Goal: Task Accomplishment & Management: Manage account settings

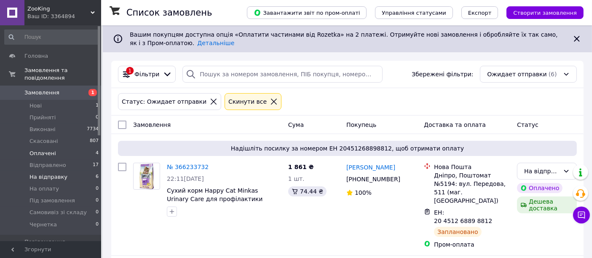
click at [59, 147] on li "Оплачені 4" at bounding box center [52, 153] width 104 height 12
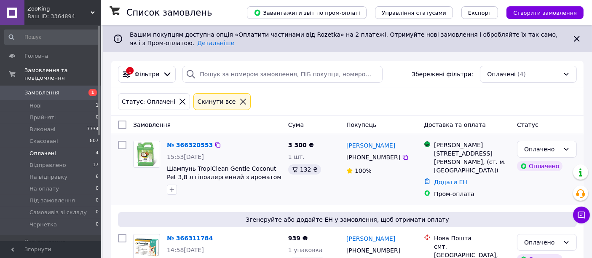
click at [339, 205] on div "Згенеруйте або додайте ЕН у замовлення, щоб отримати оплату № 366311784 14:58, …" at bounding box center [347, 260] width 472 height 110
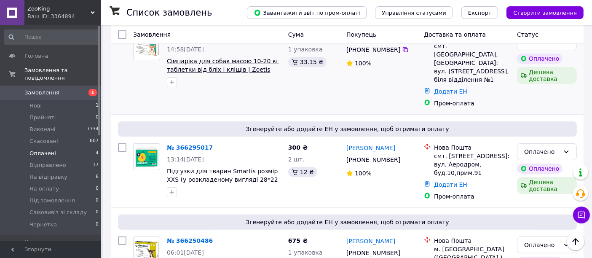
scroll to position [107, 0]
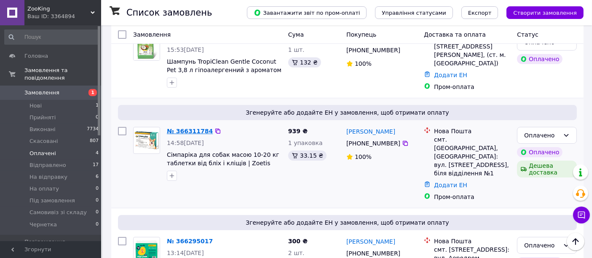
drag, startPoint x: 187, startPoint y: 126, endPoint x: 181, endPoint y: 131, distance: 8.0
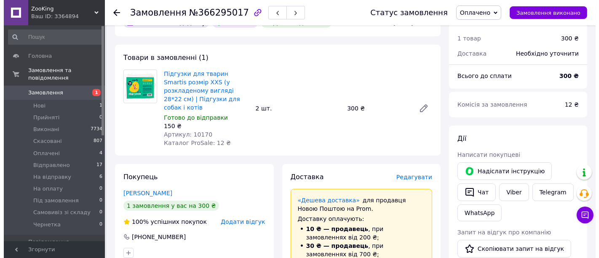
scroll to position [94, 0]
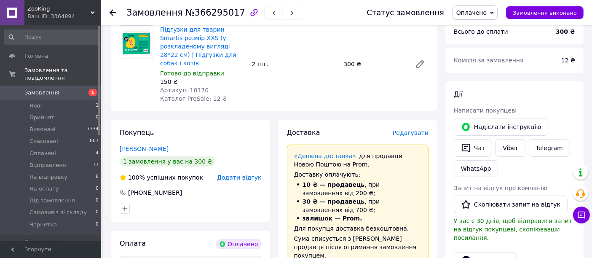
click at [422, 129] on span "Редагувати" at bounding box center [411, 132] width 36 height 7
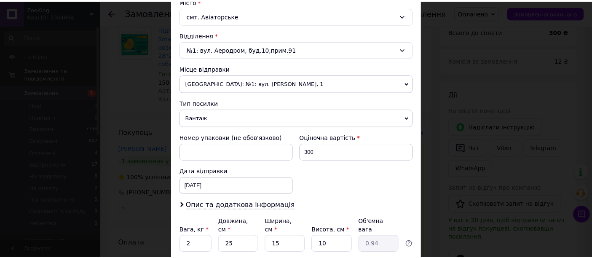
scroll to position [281, 0]
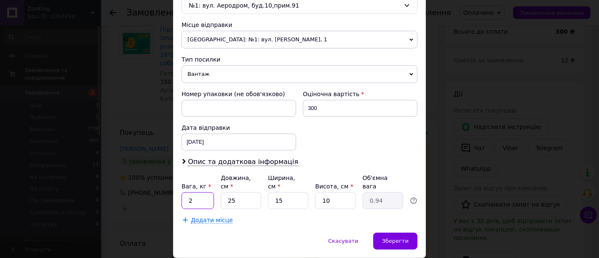
click at [210, 192] on input "2" at bounding box center [198, 200] width 32 height 17
type input "1"
click at [389, 238] on span "Зберегти" at bounding box center [395, 241] width 27 height 6
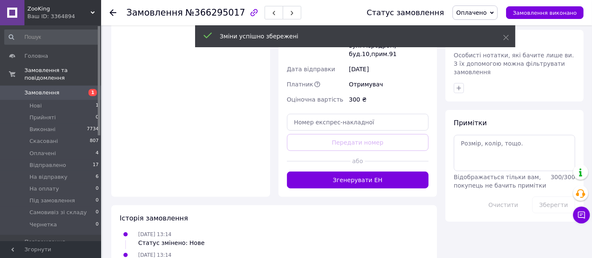
scroll to position [421, 0]
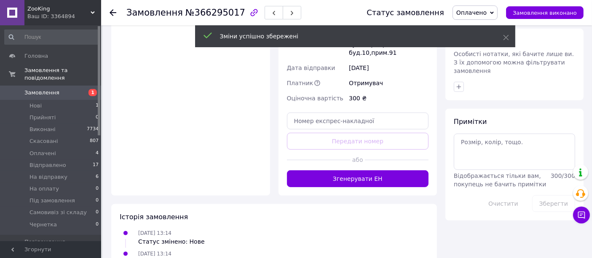
click at [343, 170] on button "Згенерувати ЕН" at bounding box center [358, 178] width 142 height 17
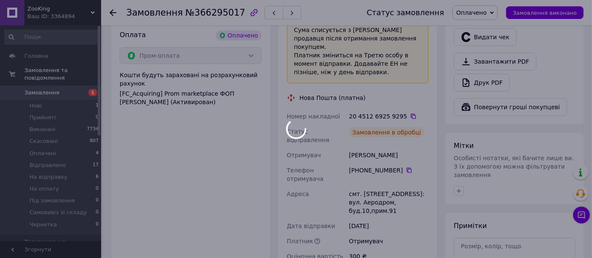
scroll to position [234, 0]
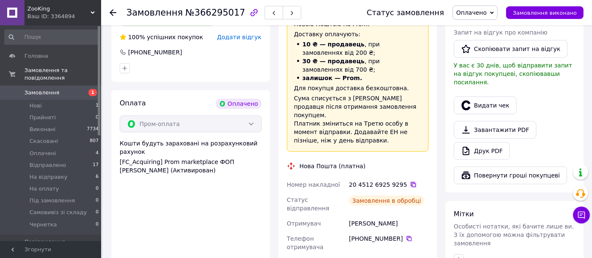
click at [411, 182] on icon at bounding box center [413, 184] width 5 height 5
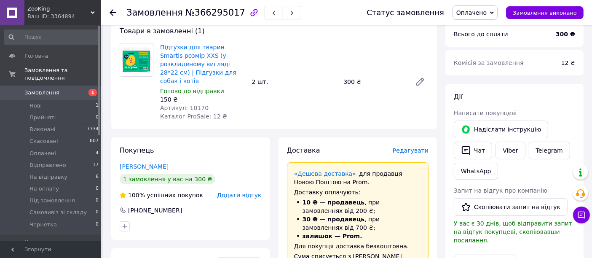
scroll to position [0, 0]
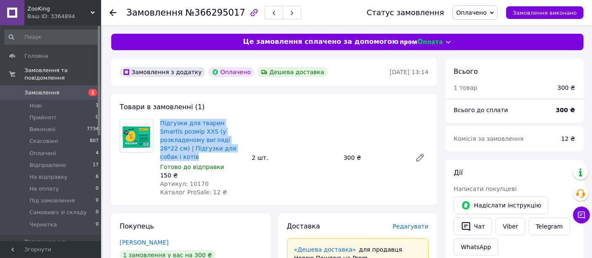
drag, startPoint x: 162, startPoint y: 117, endPoint x: 232, endPoint y: 146, distance: 75.9
click at [232, 146] on div "Товари в замовленні (1) Підгузки для тварин Smartis розмір XXS (у розкладеному …" at bounding box center [274, 149] width 326 height 111
copy link "Підгузки для тварин Smartis розмір XXS (у розкладеному вигляді 28*22 см) | Підг…"
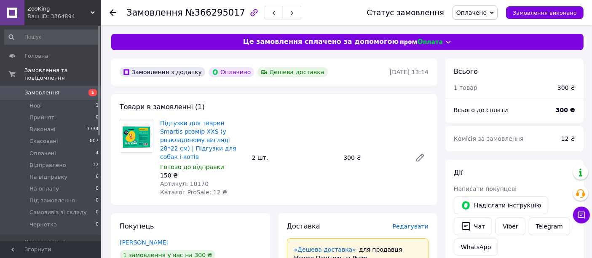
click at [193, 180] on span "Артикул: 10170" at bounding box center [184, 183] width 48 height 7
copy span "10170"
click at [477, 18] on span "Оплачено" at bounding box center [474, 12] width 45 height 14
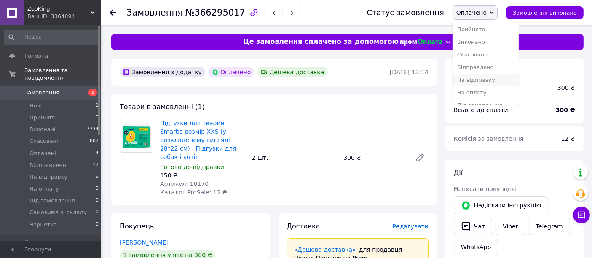
click at [479, 78] on li "На відправку" at bounding box center [486, 80] width 66 height 13
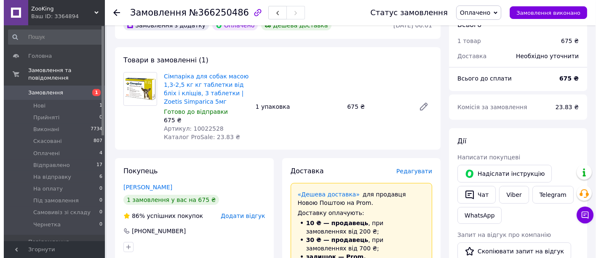
scroll to position [140, 0]
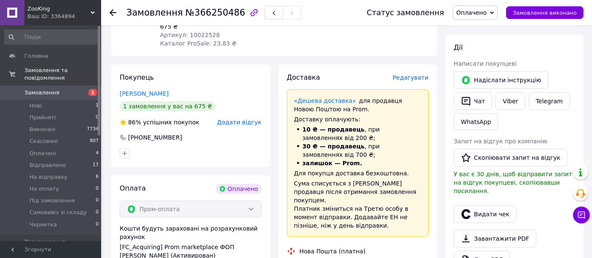
click at [410, 79] on span "Редагувати" at bounding box center [411, 77] width 36 height 7
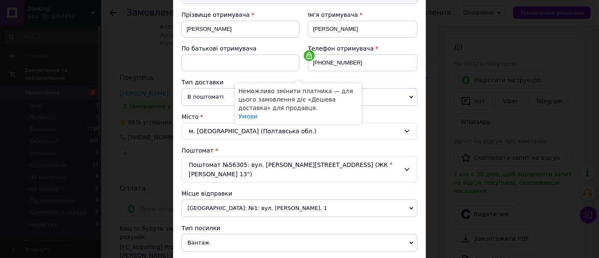
scroll to position [234, 0]
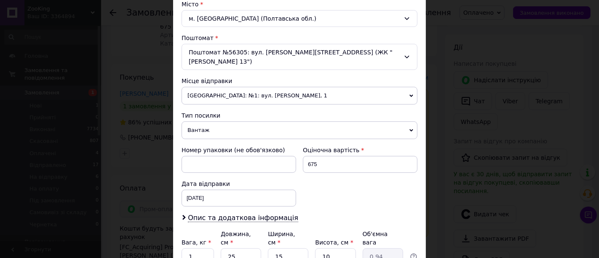
click at [213, 121] on span "Вантаж" at bounding box center [300, 130] width 236 height 18
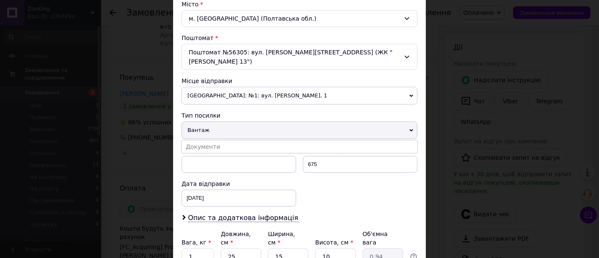
drag, startPoint x: 219, startPoint y: 137, endPoint x: 320, endPoint y: 169, distance: 105.9
click at [220, 140] on li "Документи" at bounding box center [300, 146] width 236 height 13
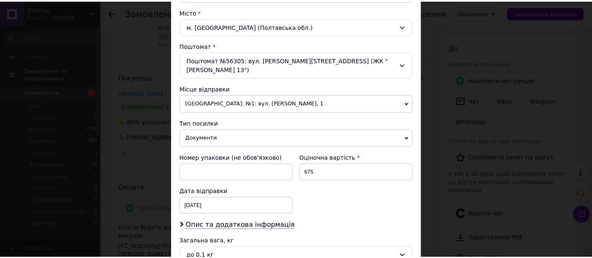
scroll to position [307, 0]
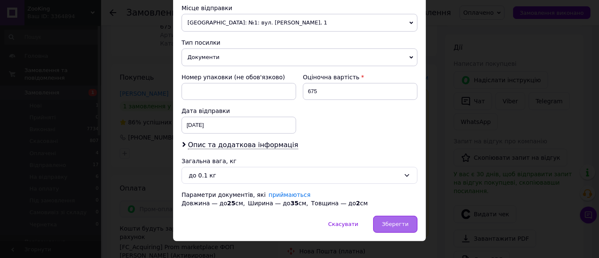
click at [391, 218] on div "Зберегти" at bounding box center [395, 224] width 44 height 17
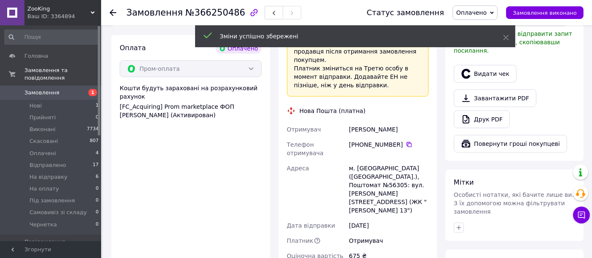
scroll to position [421, 0]
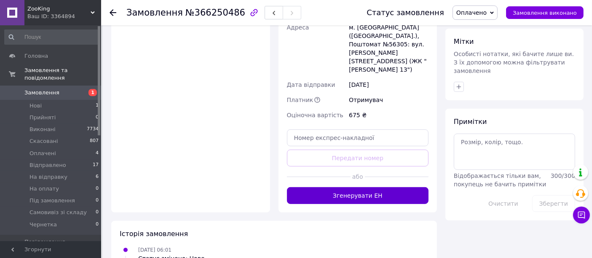
click at [329, 187] on button "Згенерувати ЕН" at bounding box center [358, 195] width 142 height 17
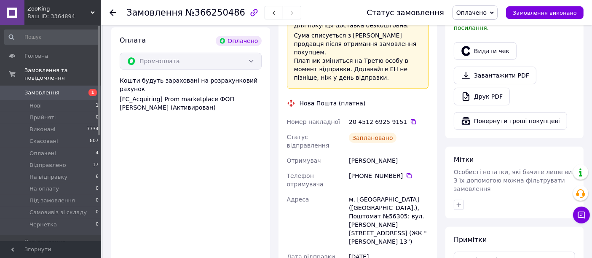
scroll to position [187, 0]
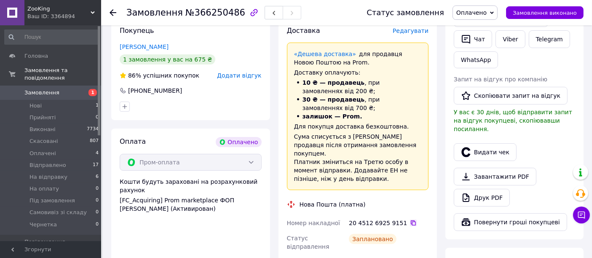
click at [410, 220] on icon at bounding box center [413, 223] width 7 height 7
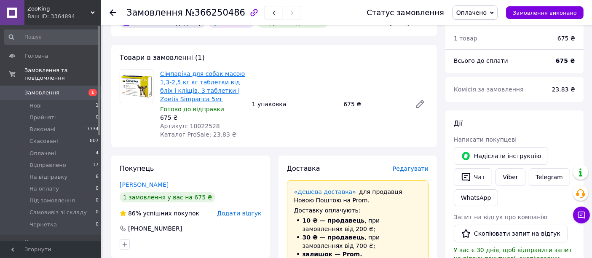
scroll to position [0, 0]
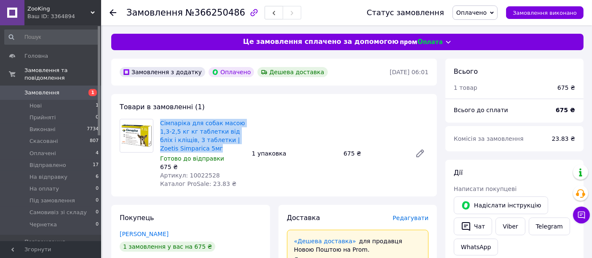
drag, startPoint x: 161, startPoint y: 115, endPoint x: 197, endPoint y: 148, distance: 49.8
click at [197, 148] on div "Товари в замовленні (1) Сімпаріка для собак масою 1,3-2,5 кг кг таблетки від бл…" at bounding box center [274, 145] width 326 height 102
copy link "Сімпаріка для собак масою 1,3-2,5 кг кг таблетки від бліх і кліщів, 3 таблетки …"
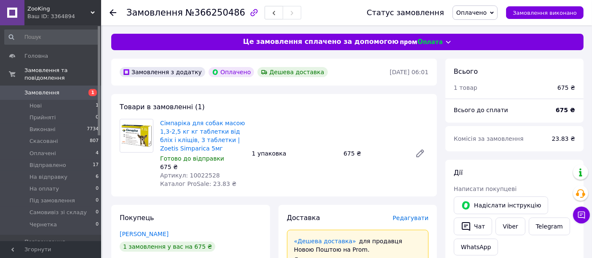
click at [203, 174] on span "Артикул: 10022528" at bounding box center [190, 175] width 60 height 7
copy span "10022528"
click at [477, 10] on span "Оплачено" at bounding box center [471, 12] width 30 height 7
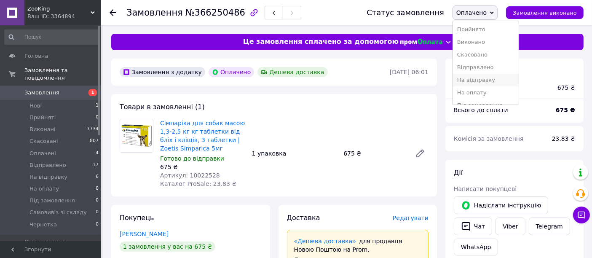
click at [492, 78] on li "На відправку" at bounding box center [486, 80] width 66 height 13
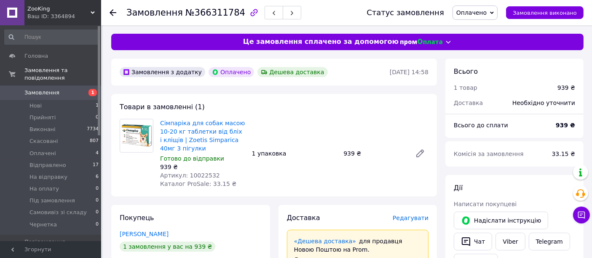
click at [199, 172] on span "Артикул: 10022532" at bounding box center [190, 175] width 60 height 7
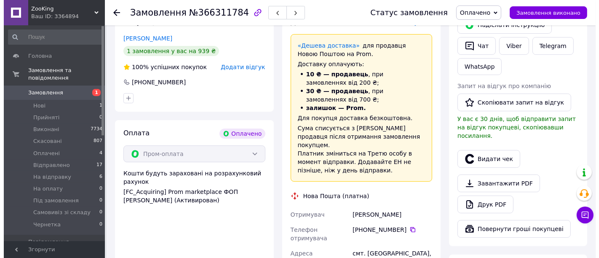
scroll to position [140, 0]
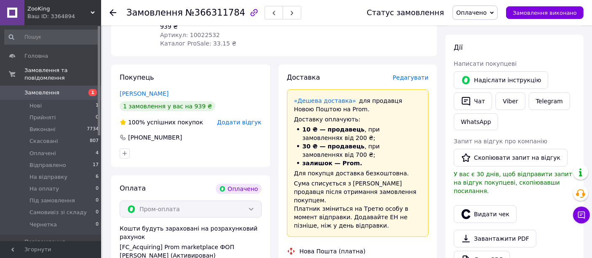
click at [405, 73] on div "Редагувати" at bounding box center [411, 77] width 36 height 8
click at [408, 74] on span "Редагувати" at bounding box center [411, 77] width 36 height 7
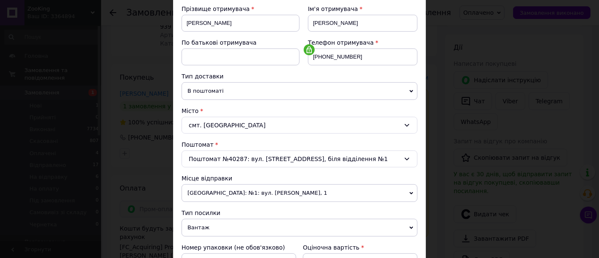
scroll to position [234, 0]
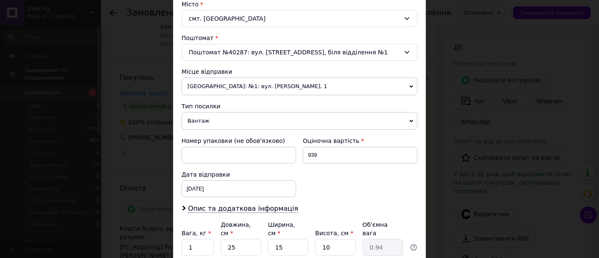
click at [205, 113] on span "Вантаж" at bounding box center [300, 121] width 236 height 18
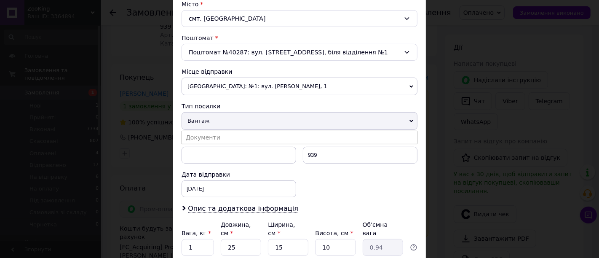
click at [219, 133] on li "Документи" at bounding box center [300, 137] width 236 height 13
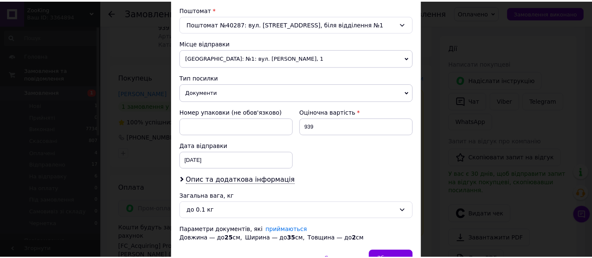
scroll to position [307, 0]
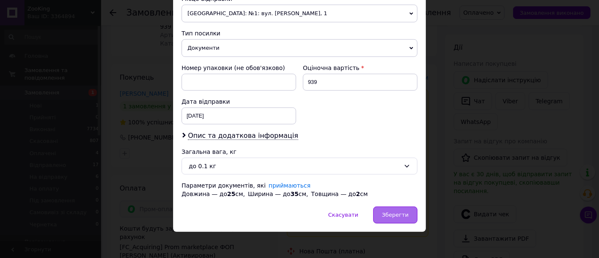
click at [380, 206] on div "Зберегти" at bounding box center [395, 214] width 44 height 17
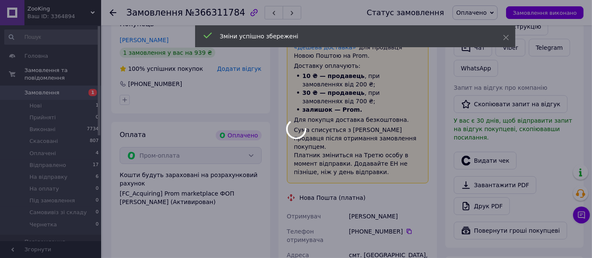
scroll to position [327, 0]
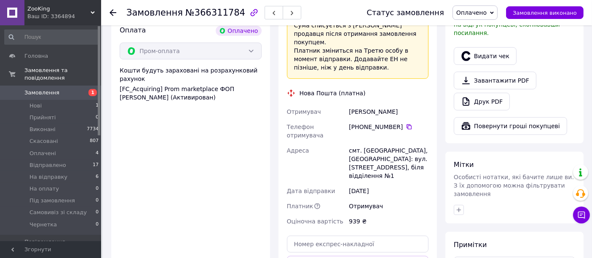
scroll to position [234, 0]
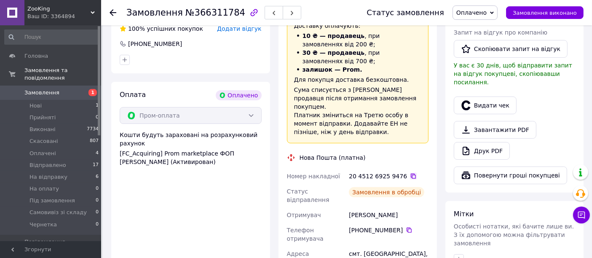
click at [410, 173] on icon at bounding box center [413, 176] width 7 height 7
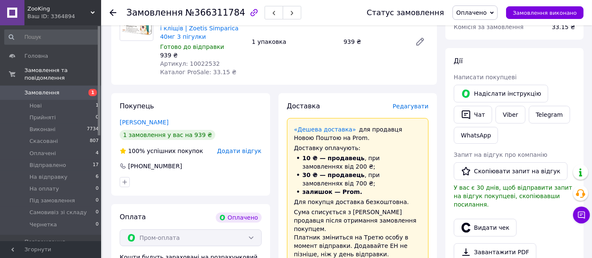
scroll to position [0, 0]
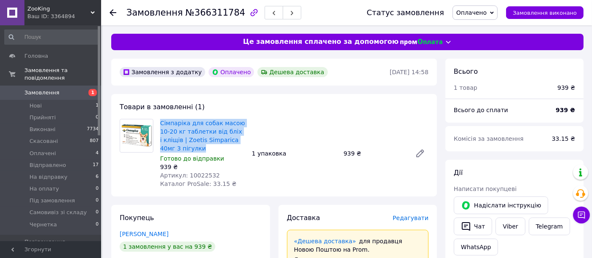
drag, startPoint x: 160, startPoint y: 118, endPoint x: 248, endPoint y: 139, distance: 90.6
click at [248, 139] on div "Сімпаріка для собак масою 10-20 кг таблетки від бліх і кліщів | Zoetis Simparic…" at bounding box center [203, 153] width 92 height 72
copy link "Сімпаріка для собак масою 10-20 кг таблетки від бліх і кліщів | Zoetis Simparic…"
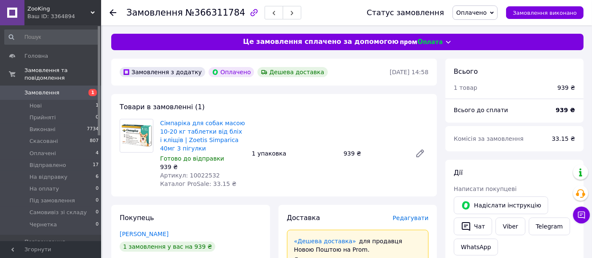
click at [201, 172] on span "Артикул: 10022532" at bounding box center [190, 175] width 60 height 7
copy span "10022532"
click at [478, 13] on span "Оплачено" at bounding box center [471, 12] width 30 height 7
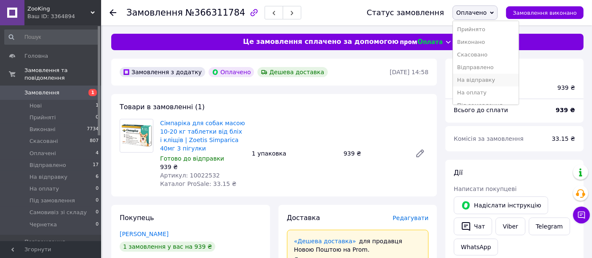
click at [496, 80] on li "На відправку" at bounding box center [486, 80] width 66 height 13
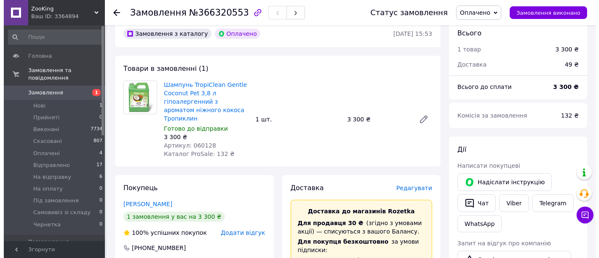
scroll to position [94, 0]
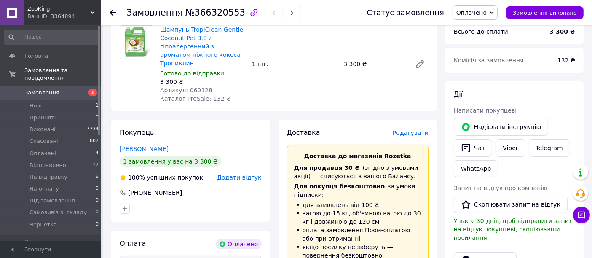
click at [406, 129] on span "Редагувати" at bounding box center [411, 132] width 36 height 7
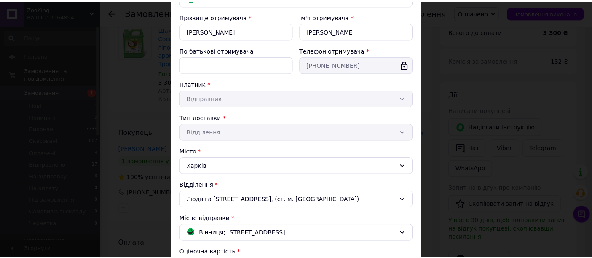
scroll to position [213, 0]
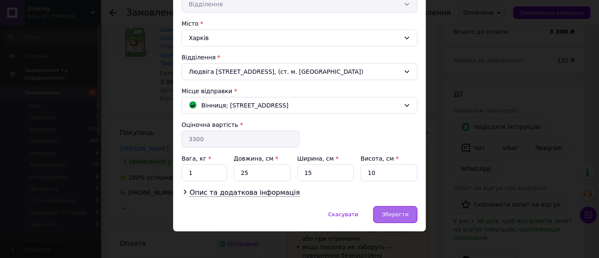
click at [395, 214] on span "Зберегти" at bounding box center [395, 214] width 27 height 6
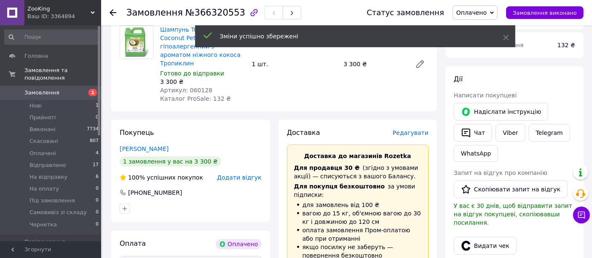
click at [198, 87] on span "Артикул: 060128" at bounding box center [186, 90] width 52 height 7
copy span "060128"
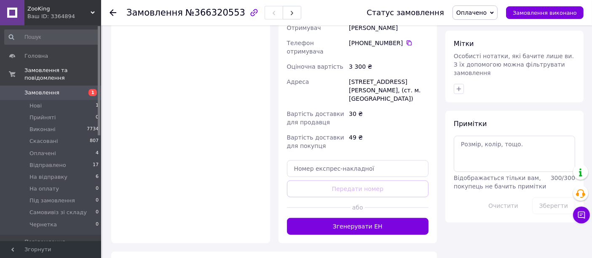
scroll to position [468, 0]
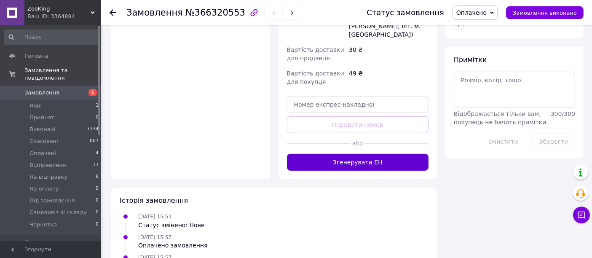
click at [356, 154] on button "Згенерувати ЕН" at bounding box center [358, 162] width 142 height 17
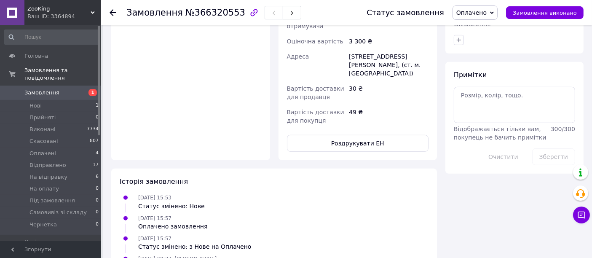
scroll to position [374, 0]
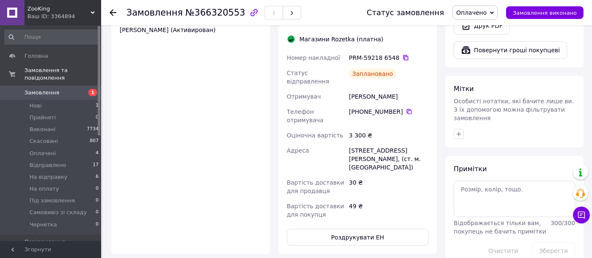
click at [402, 54] on icon at bounding box center [405, 57] width 7 height 7
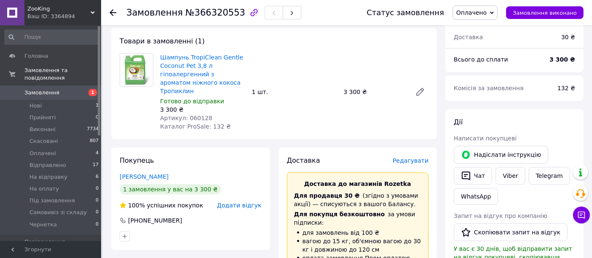
scroll to position [47, 0]
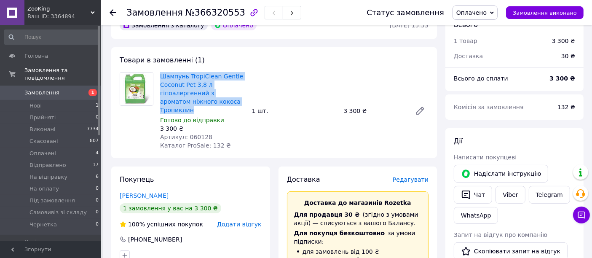
drag, startPoint x: 161, startPoint y: 68, endPoint x: 236, endPoint y: 99, distance: 81.2
click at [236, 99] on div "Товари в замовленні (1) Шампунь TropiClean Gentle Coconut Pet 3,8 л гіпоалерген…" at bounding box center [274, 102] width 326 height 111
copy link "Шампунь TropiClean Gentle Coconut Pet 3,8 л гіпоалергенний з ароматом ніжного к…"
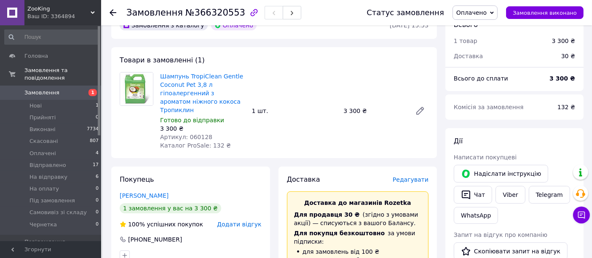
click at [187, 134] on span "Артикул: 060128" at bounding box center [186, 137] width 52 height 7
copy span "060128"
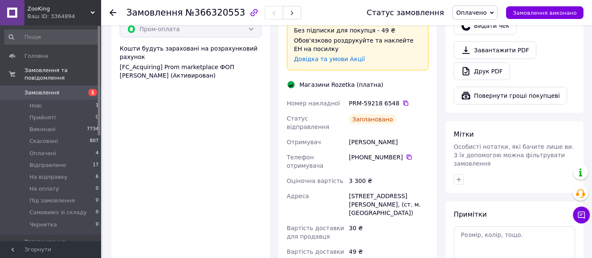
scroll to position [374, 0]
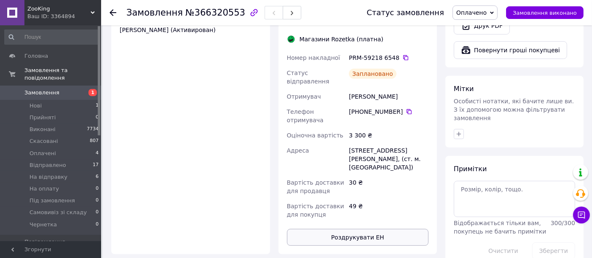
click at [370, 229] on button "Роздрукувати ЕН" at bounding box center [358, 237] width 142 height 17
click at [487, 9] on span "Оплачено" at bounding box center [471, 12] width 30 height 7
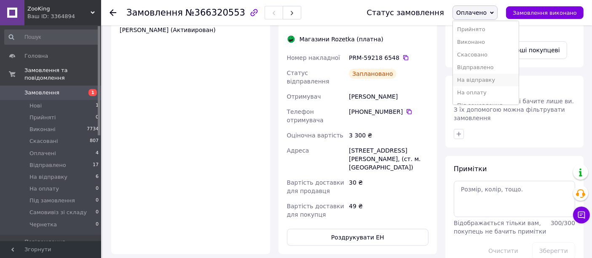
click at [499, 83] on li "На відправку" at bounding box center [486, 80] width 66 height 13
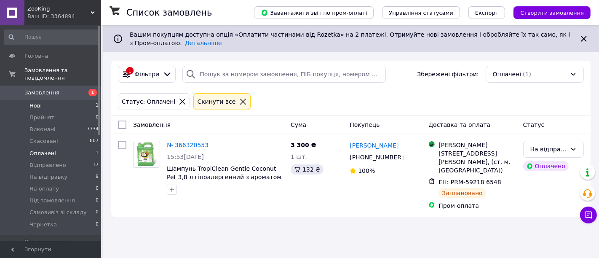
click at [58, 100] on li "Нові 1" at bounding box center [52, 106] width 104 height 12
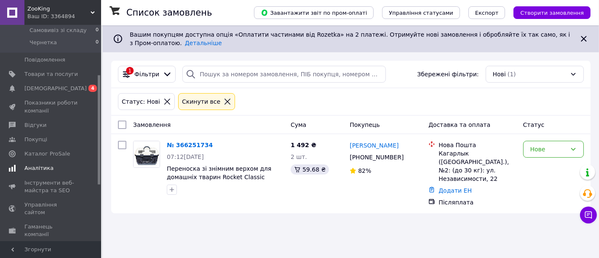
scroll to position [187, 0]
